Goal: Transaction & Acquisition: Download file/media

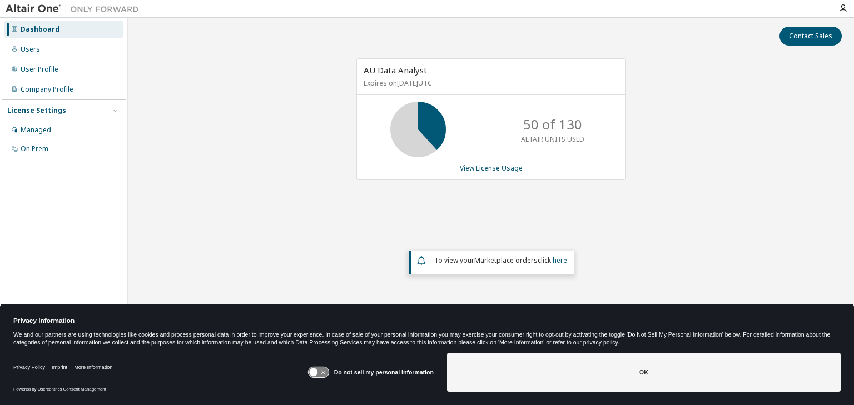
click at [324, 371] on icon at bounding box center [318, 372] width 21 height 11
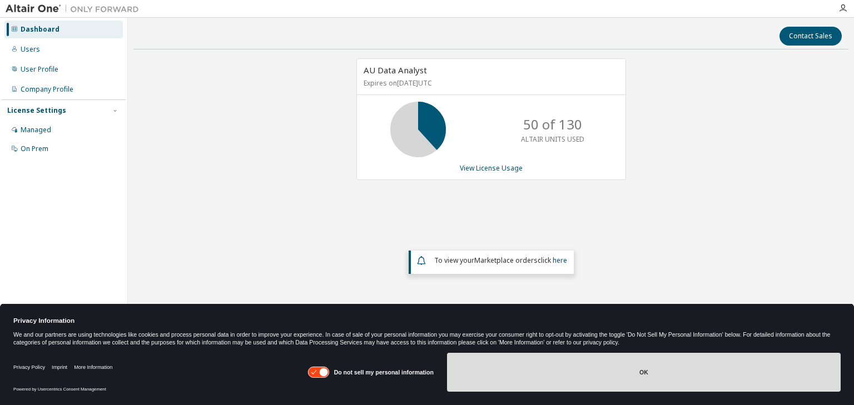
click at [542, 371] on button "OK" at bounding box center [644, 372] width 394 height 39
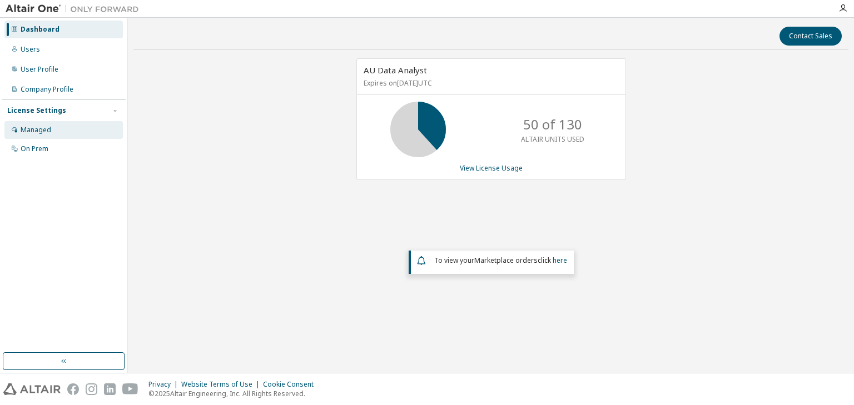
click at [42, 133] on div "Managed" at bounding box center [36, 130] width 31 height 9
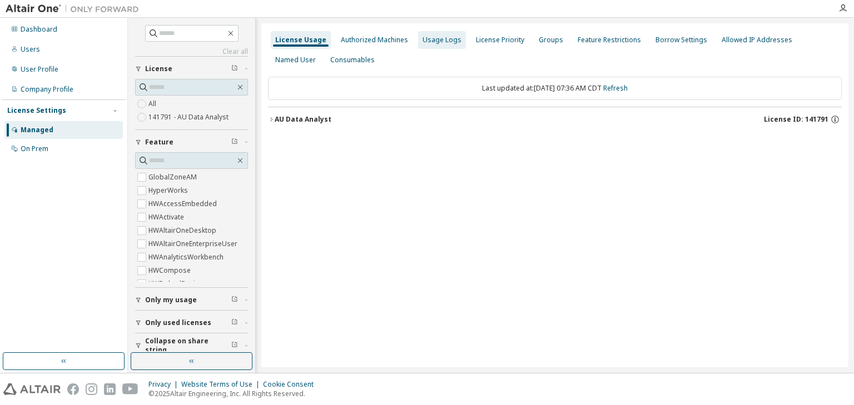
click at [432, 38] on div "Usage Logs" at bounding box center [441, 40] width 39 height 9
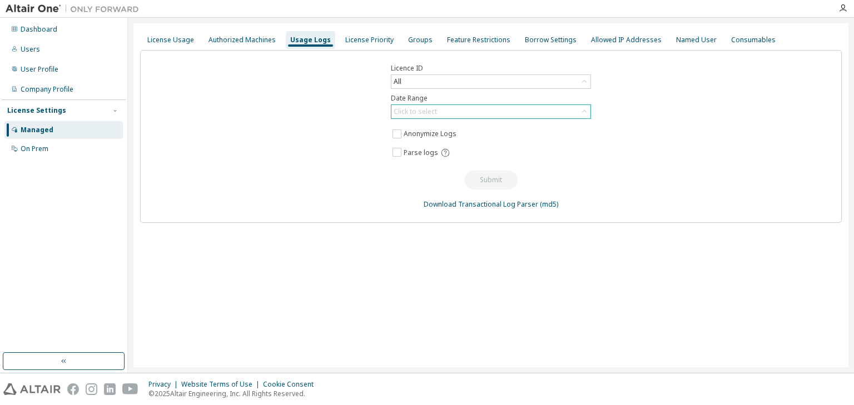
click at [421, 111] on div "Click to select" at bounding box center [415, 111] width 43 height 9
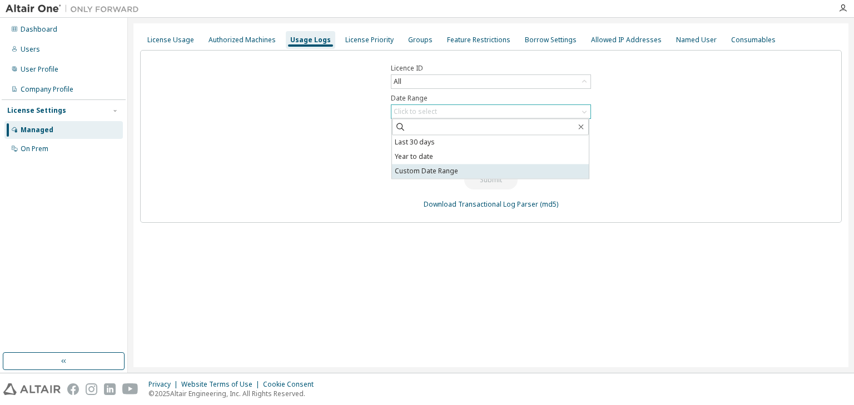
click at [425, 171] on li "Custom Date Range" at bounding box center [490, 171] width 197 height 14
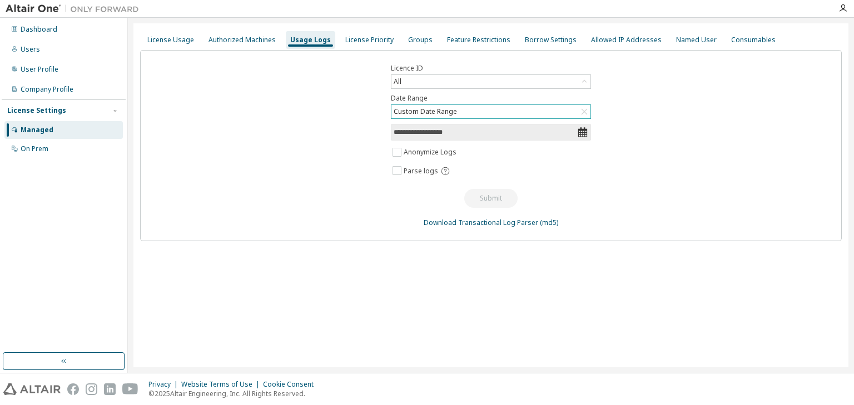
click at [422, 132] on input "**********" at bounding box center [485, 132] width 183 height 11
select select "*"
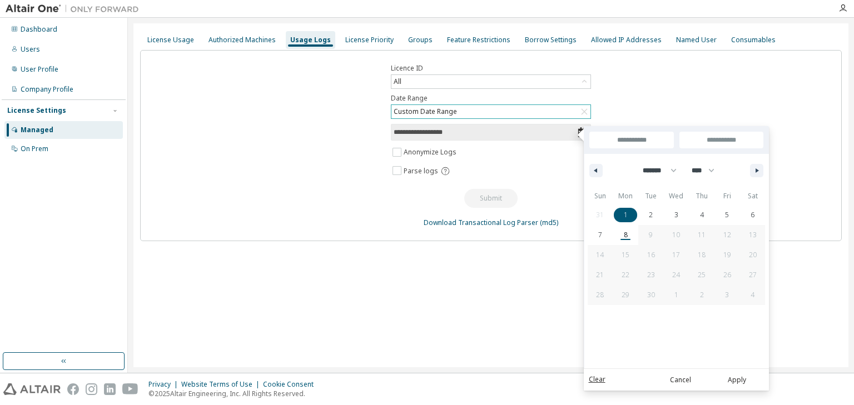
click at [624, 212] on span "1" at bounding box center [626, 215] width 4 height 20
type input "*"
type input "**********"
click at [597, 236] on span "7" at bounding box center [601, 235] width 26 height 14
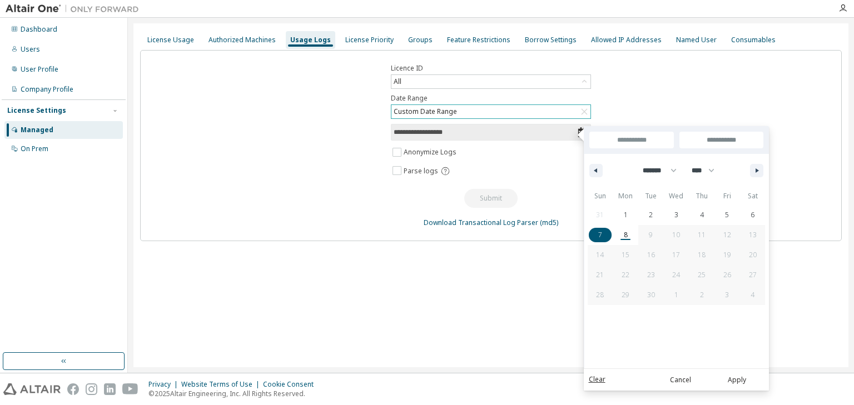
type input "**********"
click at [737, 378] on button "Apply" at bounding box center [736, 380] width 53 height 12
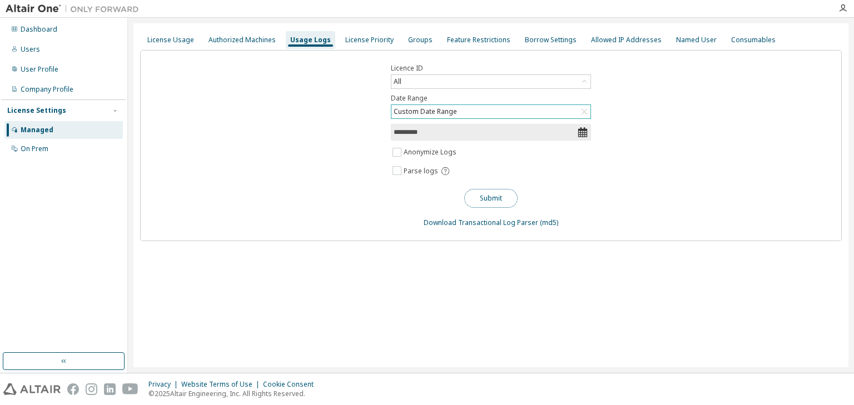
click at [483, 198] on button "Submit" at bounding box center [490, 198] width 53 height 19
click at [39, 29] on div "Dashboard" at bounding box center [39, 29] width 37 height 9
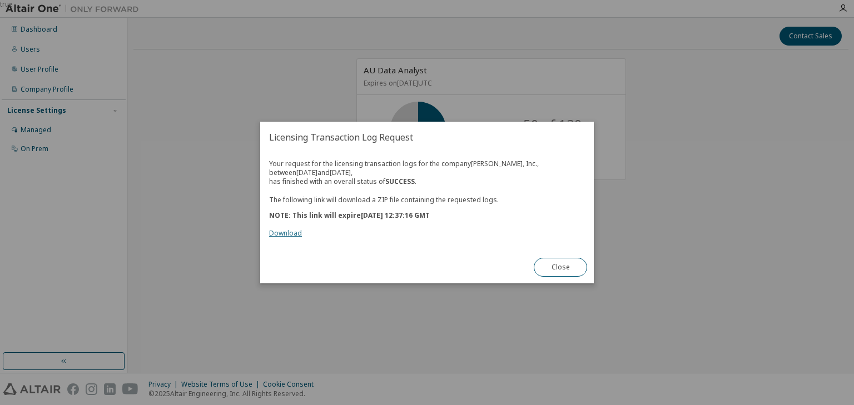
click at [285, 232] on link "Download" at bounding box center [285, 232] width 33 height 9
